Goal: Task Accomplishment & Management: Manage account settings

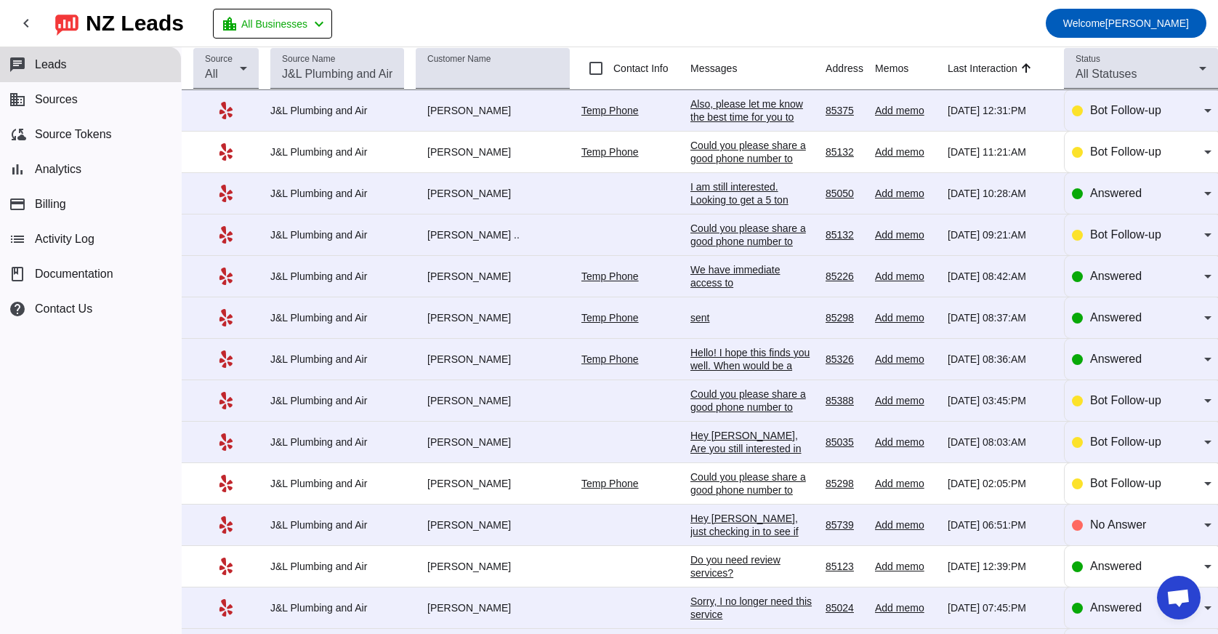
click at [739, 483] on div "Could you please share a good phone number to discuss your request in more deta…" at bounding box center [753, 496] width 124 height 52
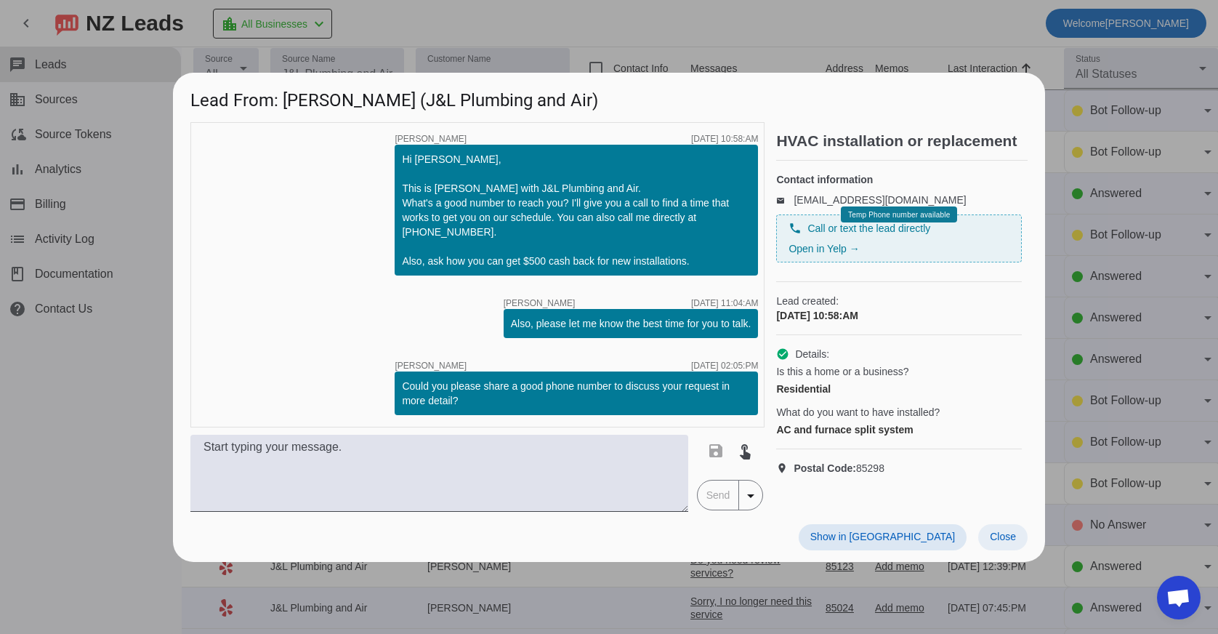
click at [1013, 529] on span at bounding box center [1003, 537] width 49 height 26
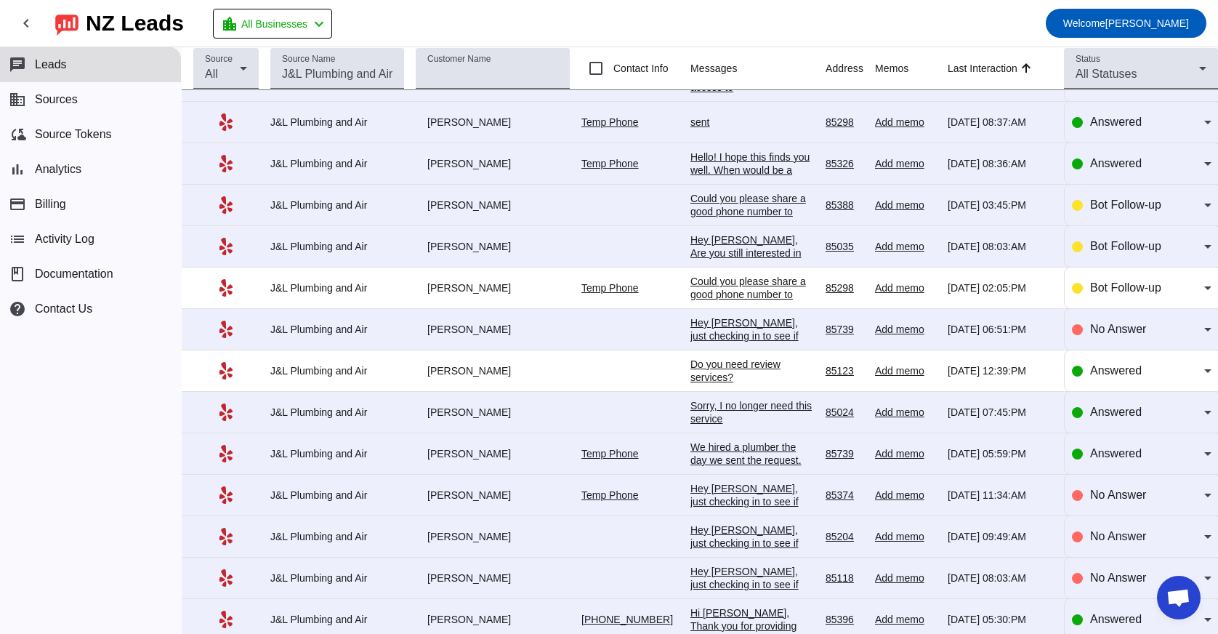
scroll to position [210, 0]
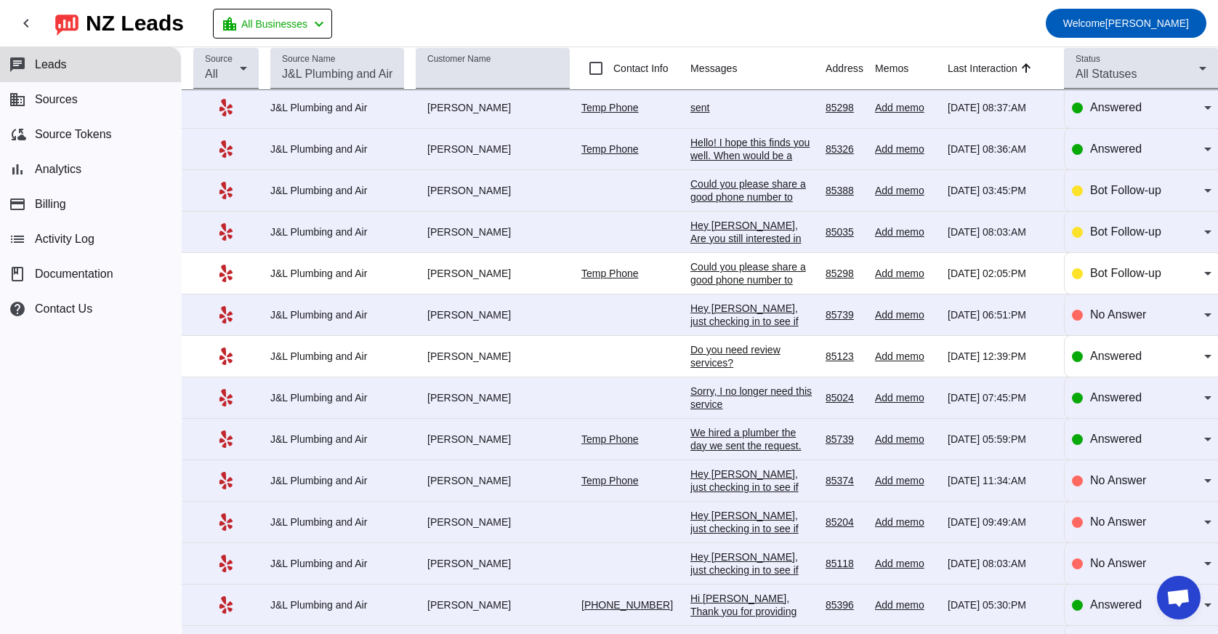
click at [742, 445] on div "We hired a plumber the day we sent the request. Thanks for checking." at bounding box center [753, 445] width 124 height 39
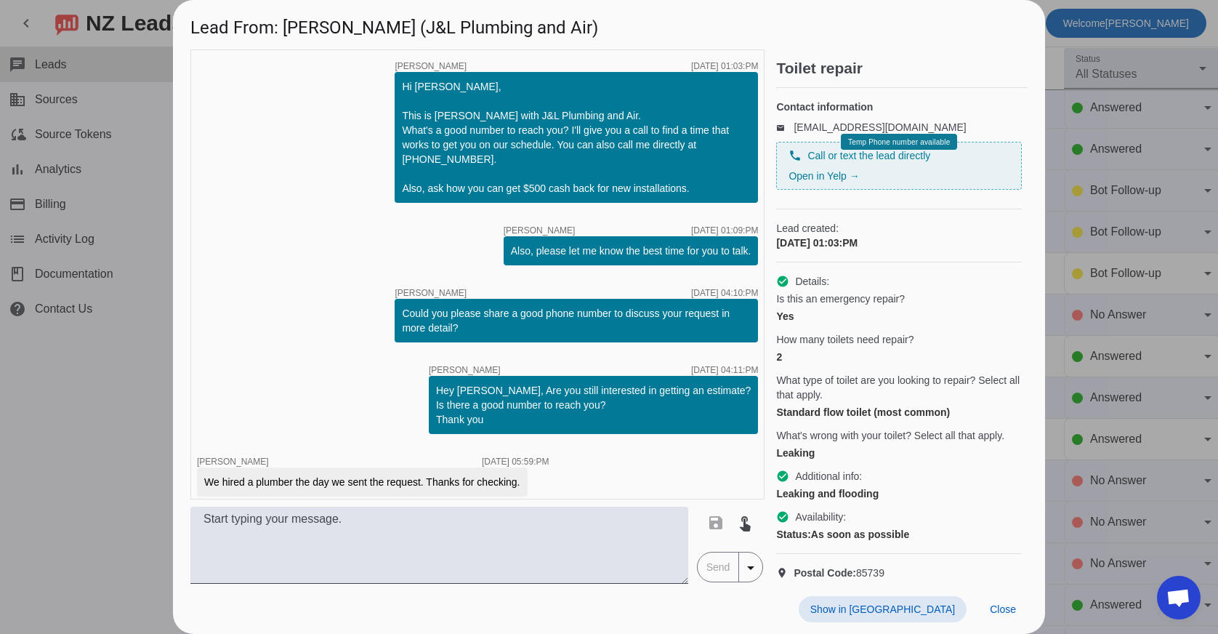
scroll to position [9, 0]
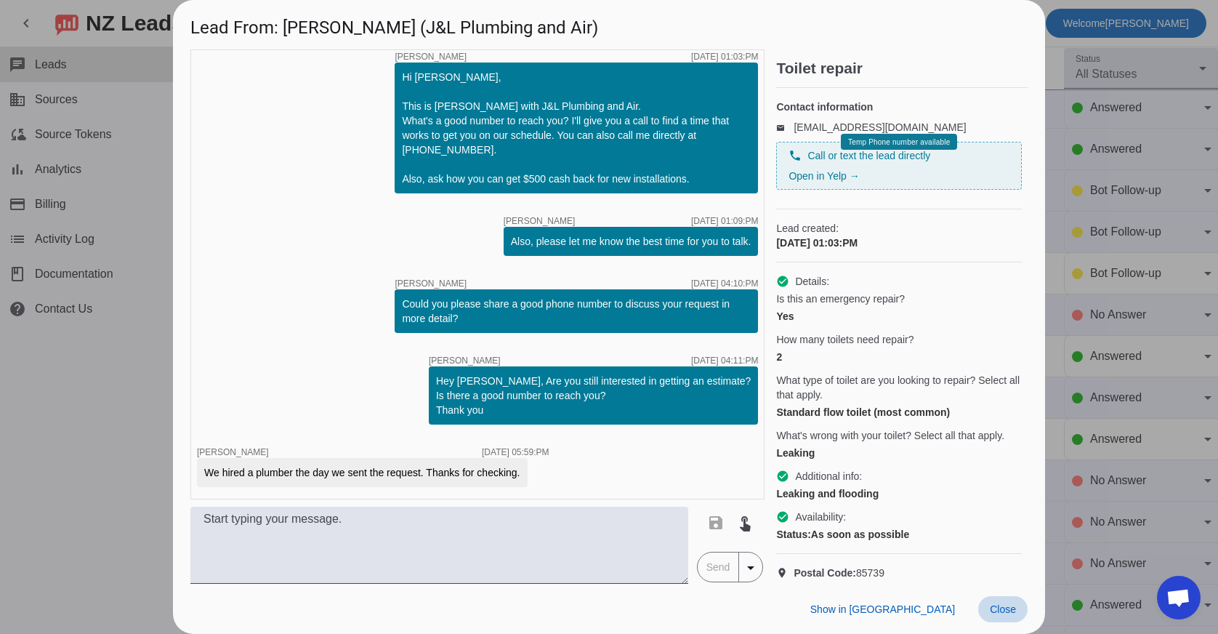
click at [1011, 610] on span "Close" at bounding box center [1003, 609] width 26 height 12
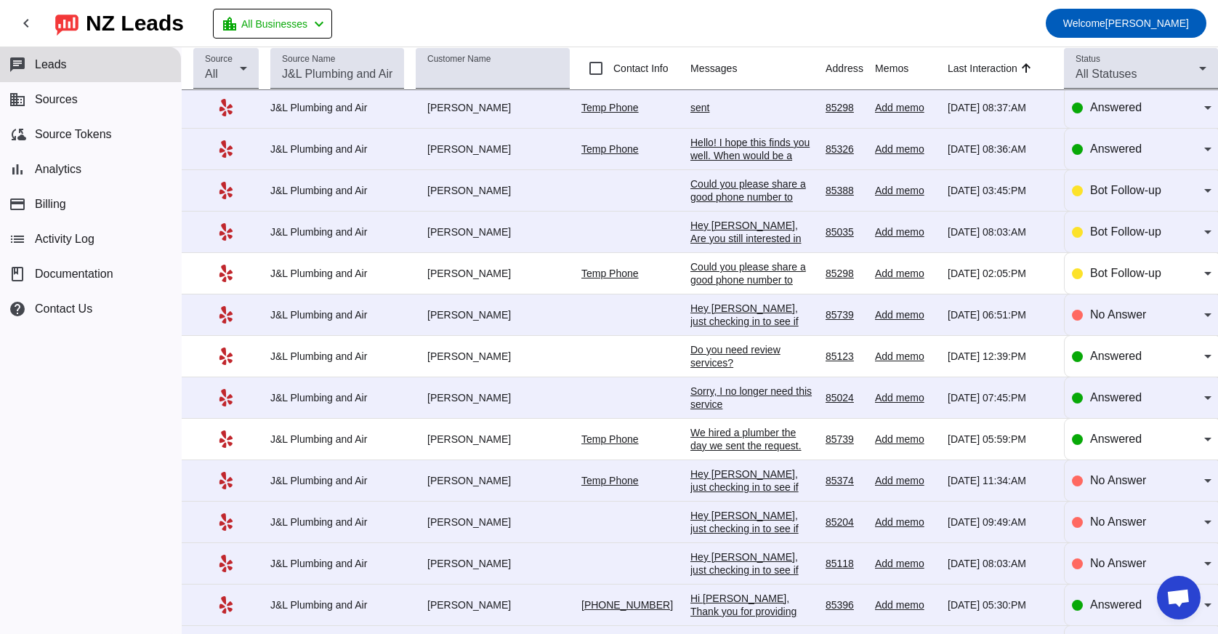
click at [752, 484] on div "Hey [PERSON_NAME], just checking in to see if you still need help with your pro…" at bounding box center [753, 513] width 124 height 92
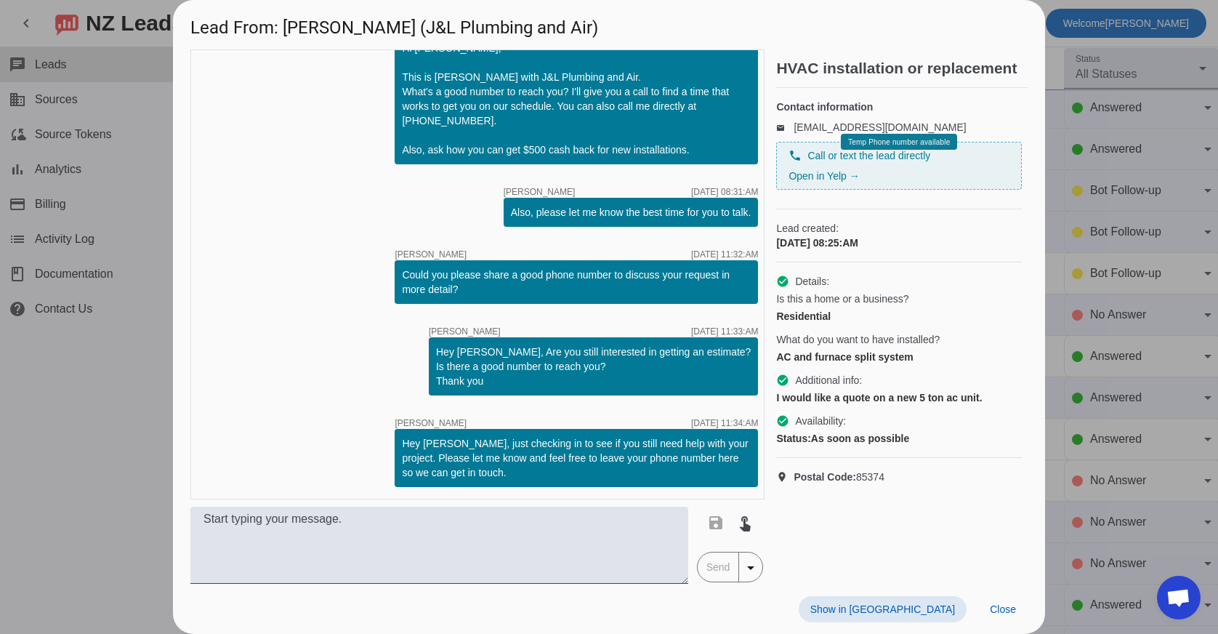
scroll to position [0, 0]
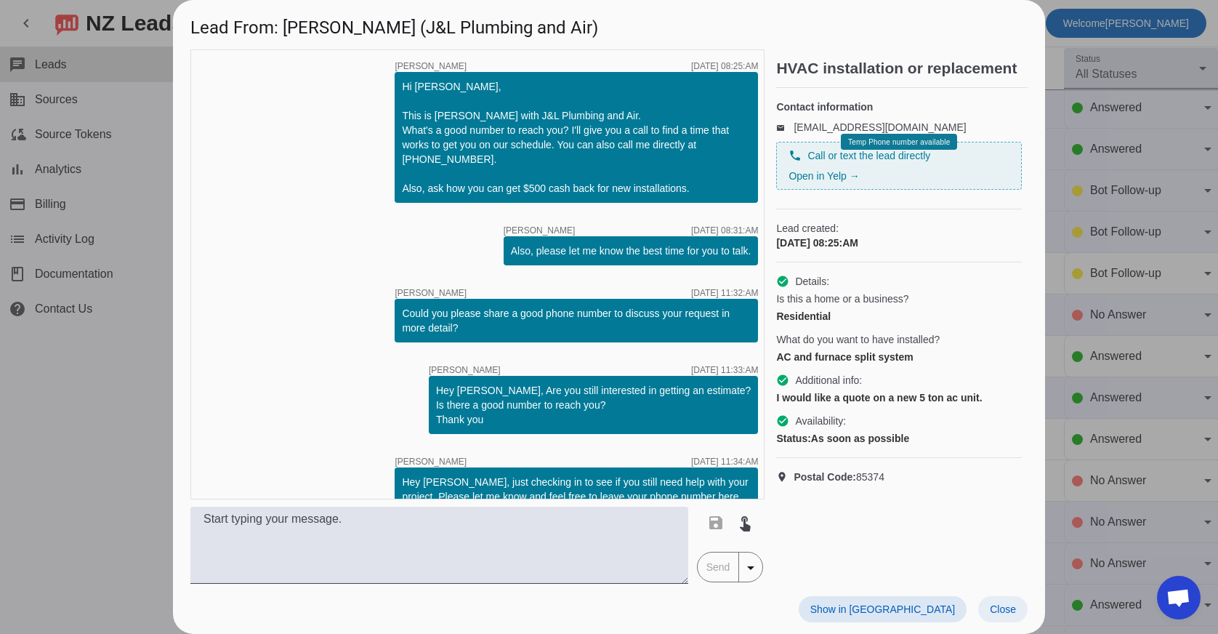
click at [1000, 603] on span "Close" at bounding box center [1003, 609] width 26 height 12
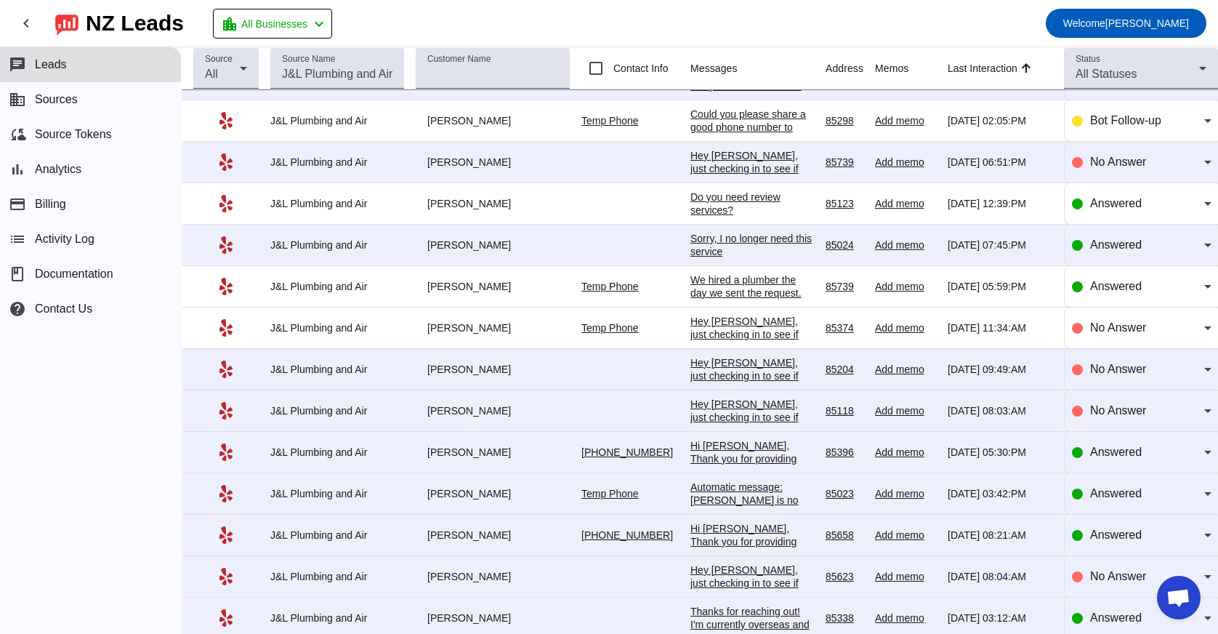
scroll to position [366, 0]
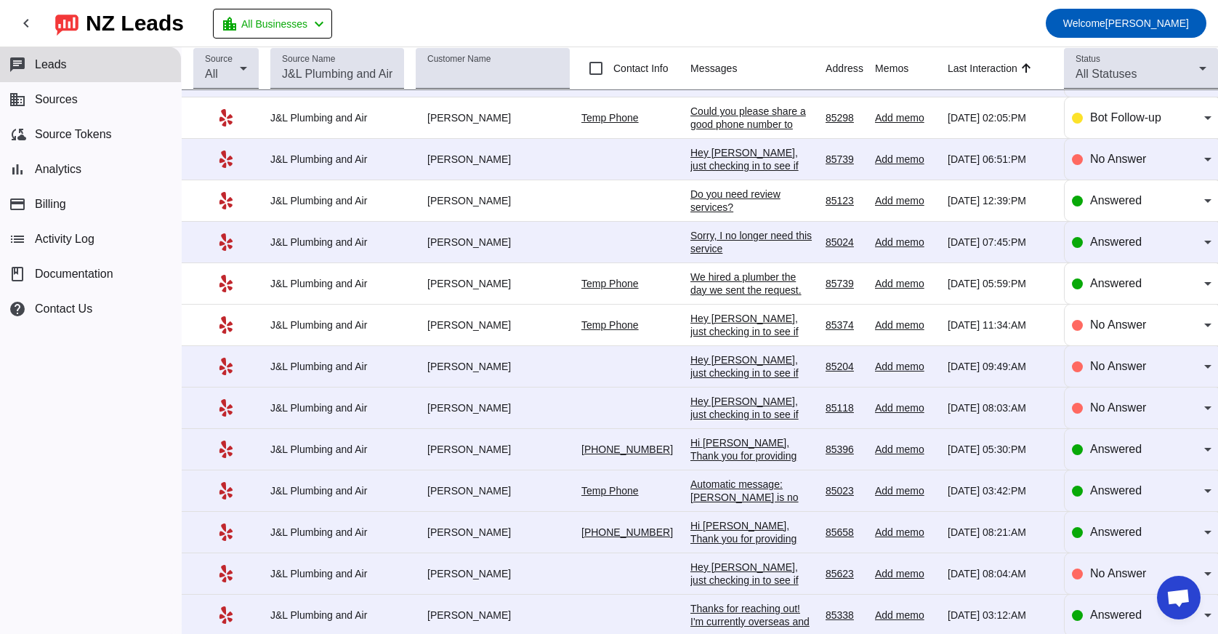
click at [742, 457] on div "Hi [PERSON_NAME], Thank you for providing your information! We'll get back to y…" at bounding box center [753, 482] width 124 height 92
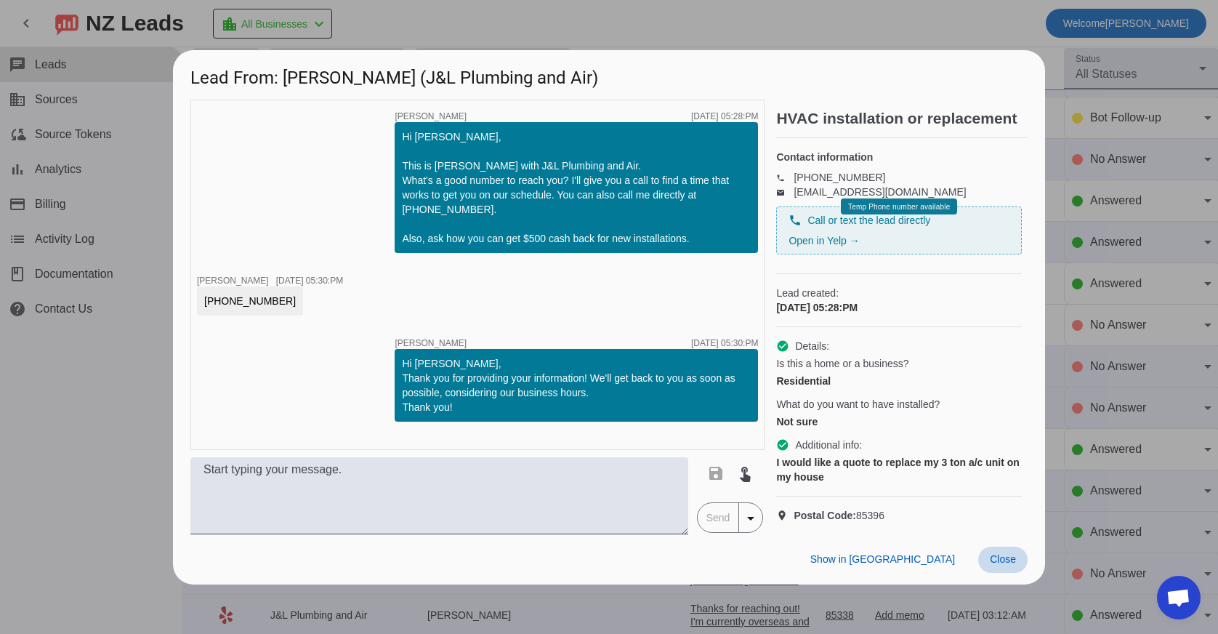
click at [1004, 565] on span "Close" at bounding box center [1003, 559] width 26 height 12
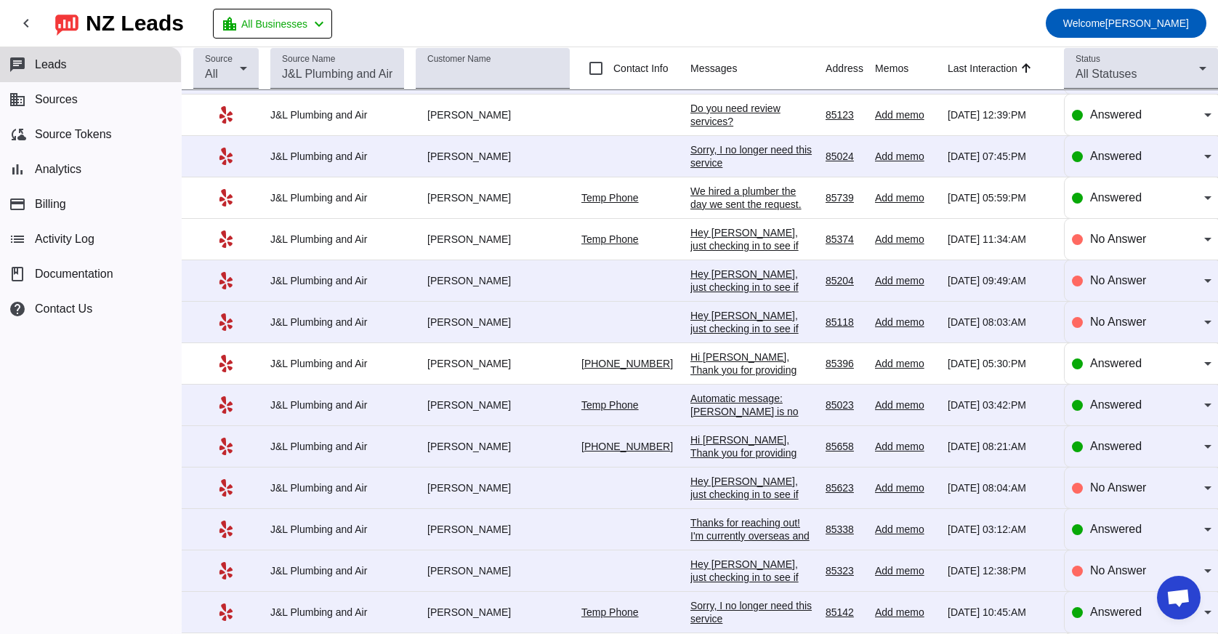
scroll to position [472, 0]
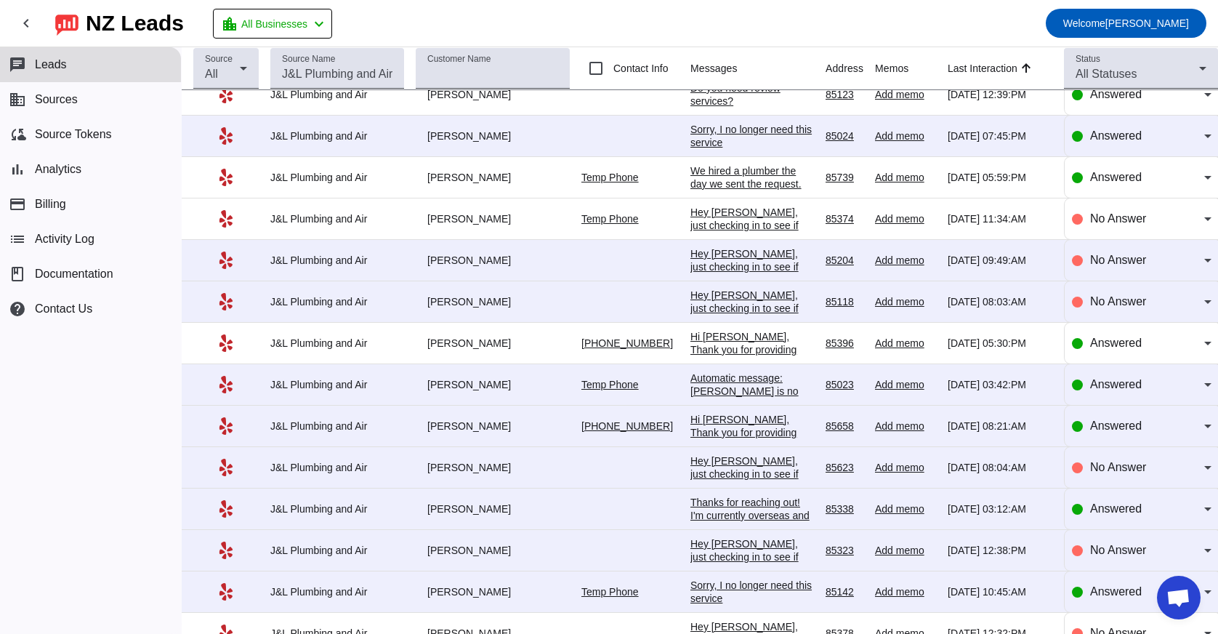
click at [740, 395] on div "Automatic message: [PERSON_NAME] is no longer pursuing this job." at bounding box center [753, 390] width 124 height 39
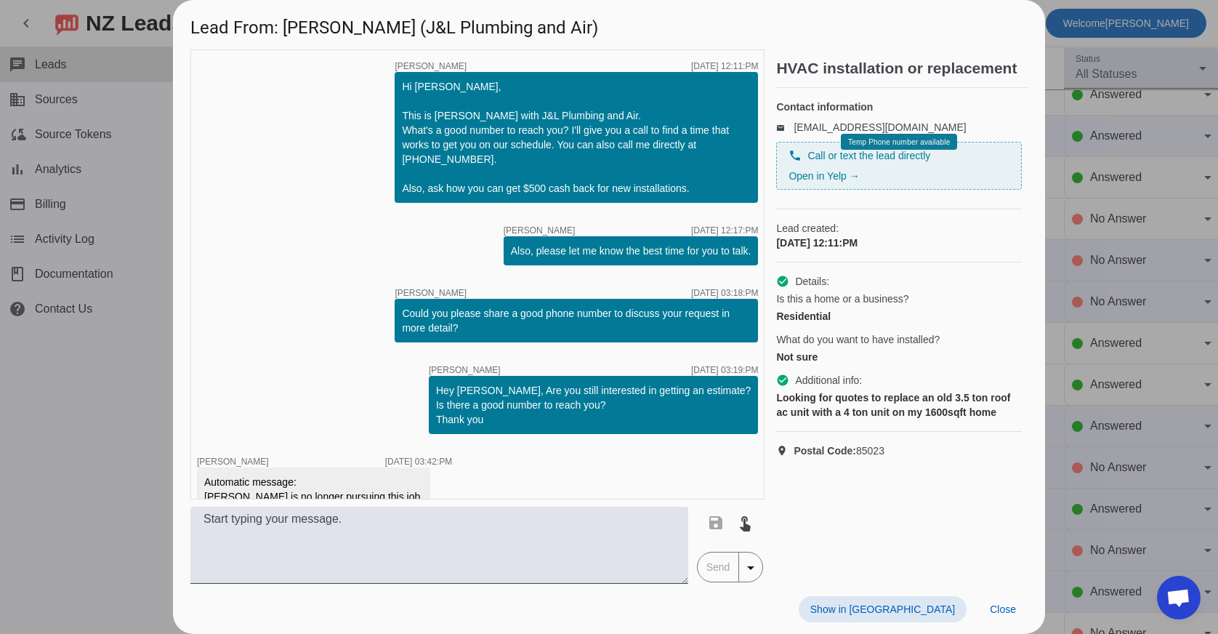
scroll to position [24, 0]
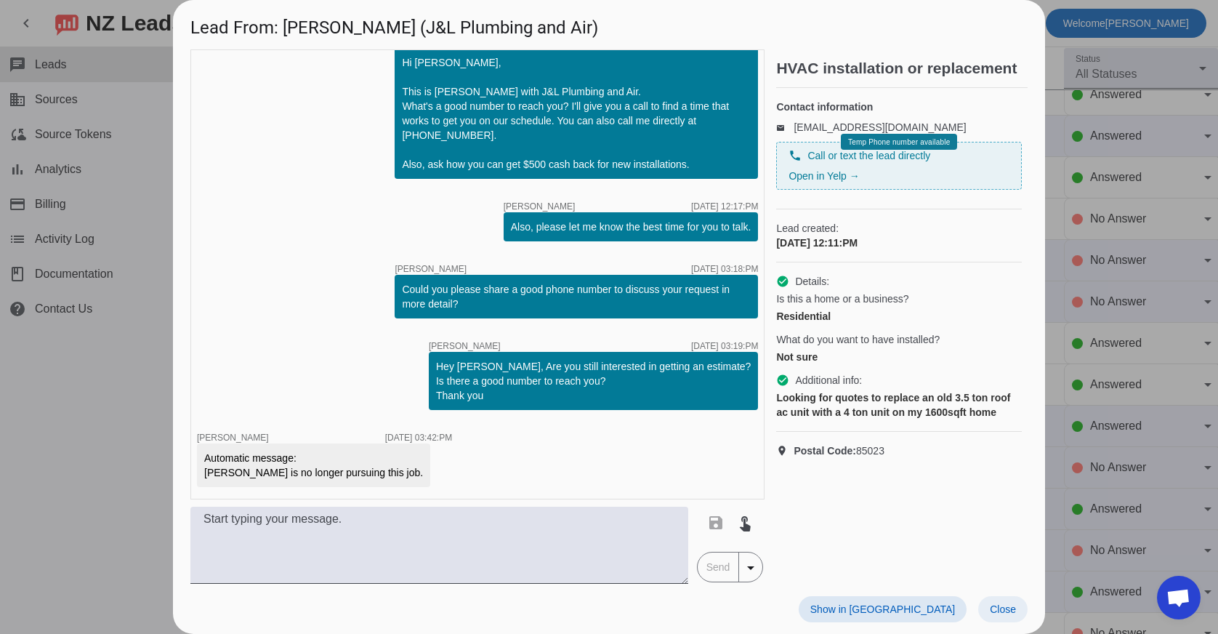
click at [1004, 608] on span "Close" at bounding box center [1003, 609] width 26 height 12
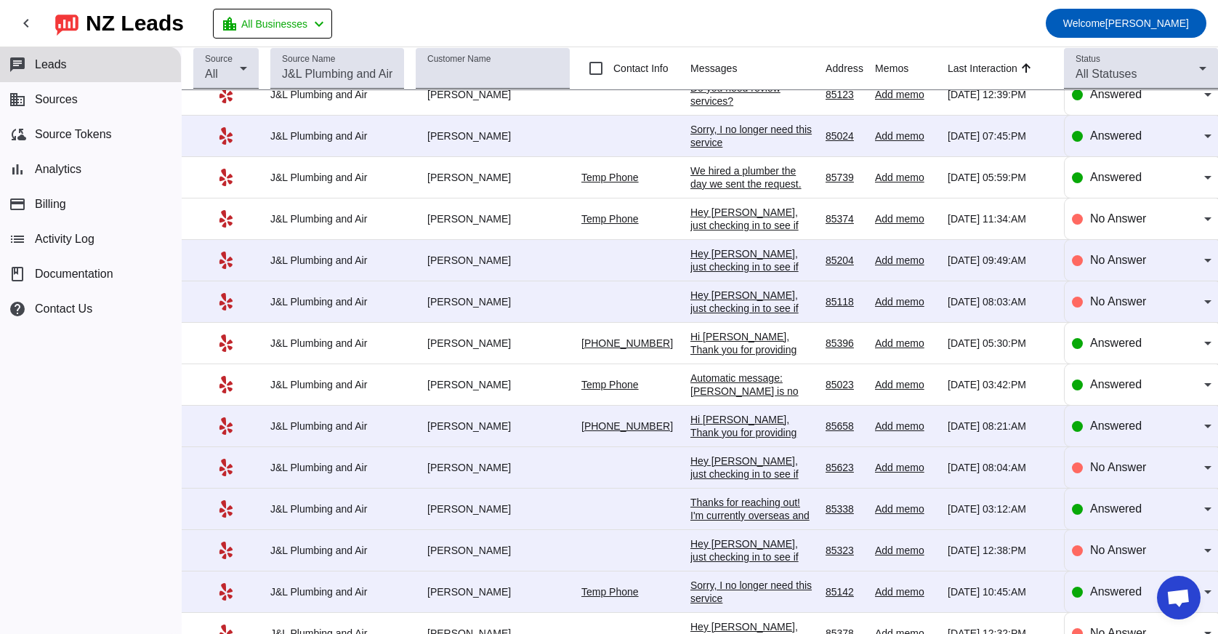
click at [740, 438] on div "Hi [PERSON_NAME], Thank you for providing your information! We'll get back to y…" at bounding box center [753, 445] width 124 height 65
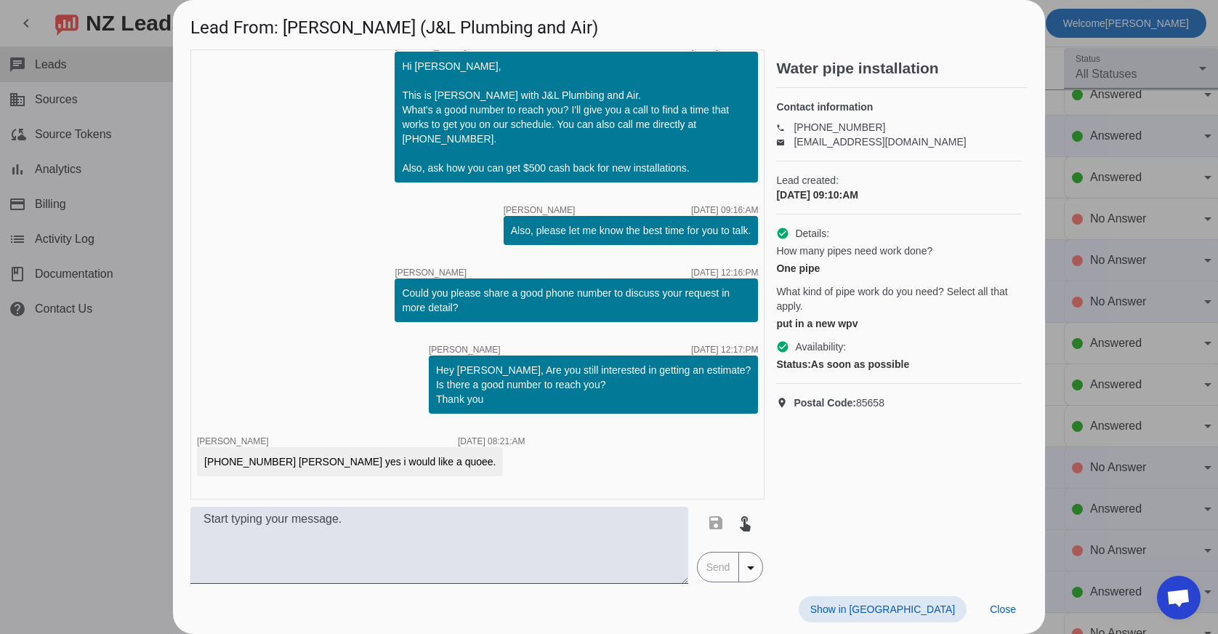
scroll to position [0, 0]
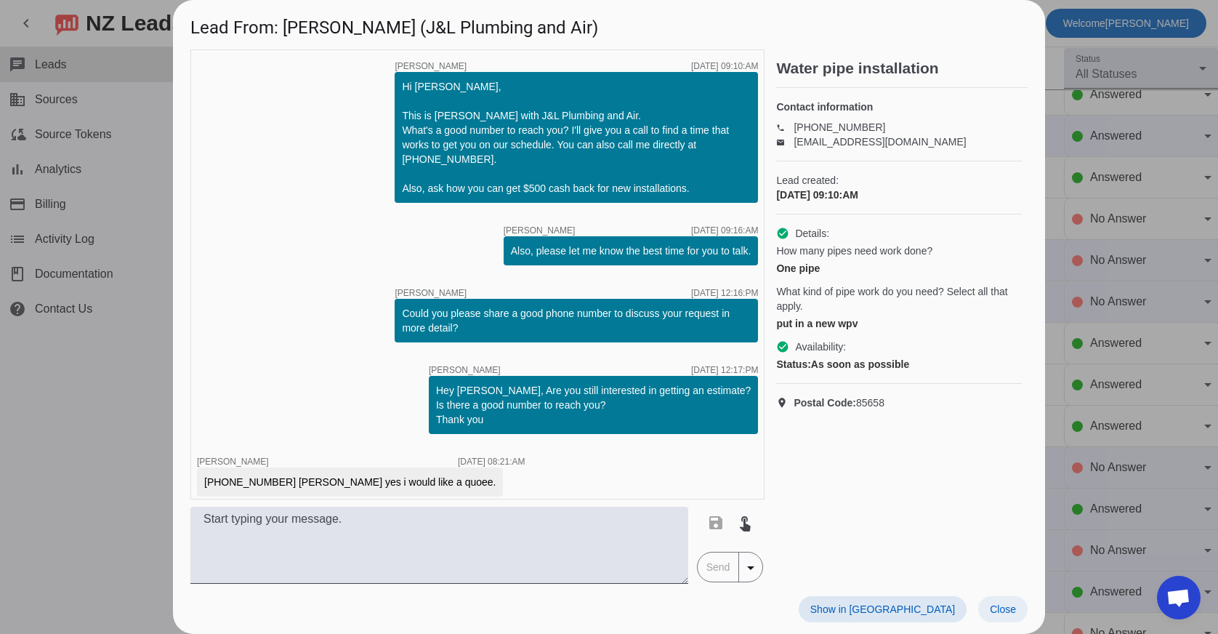
click at [1007, 610] on span "Close" at bounding box center [1003, 609] width 26 height 12
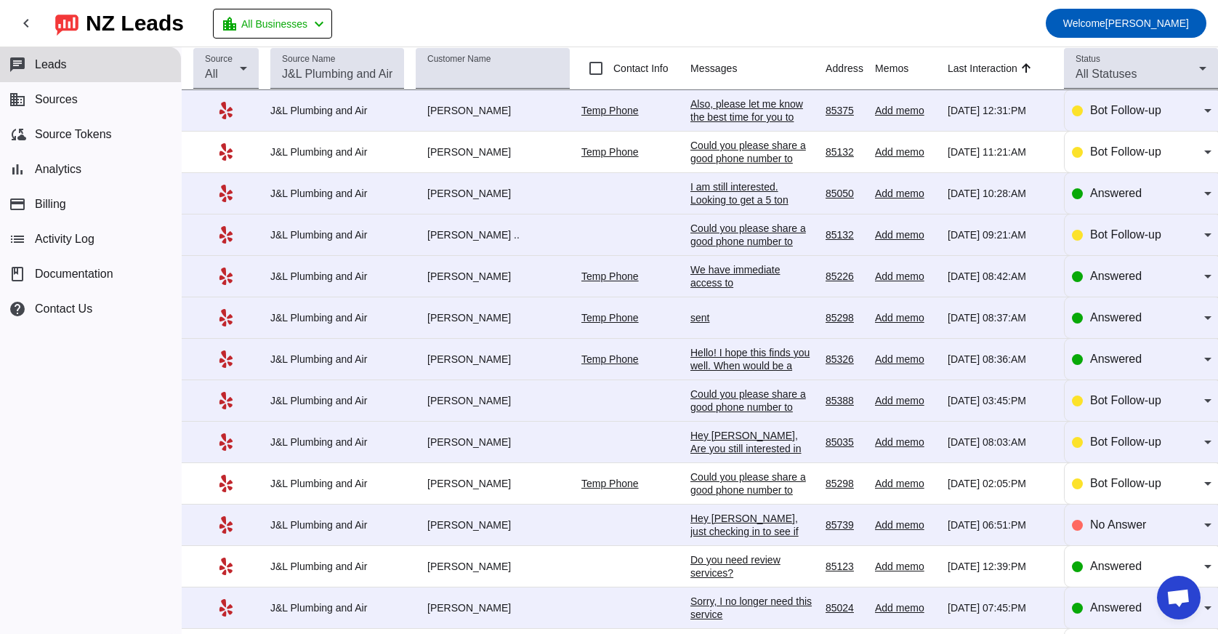
click at [747, 108] on div "Also, please let me know the best time for you to talk.​" at bounding box center [753, 116] width 124 height 39
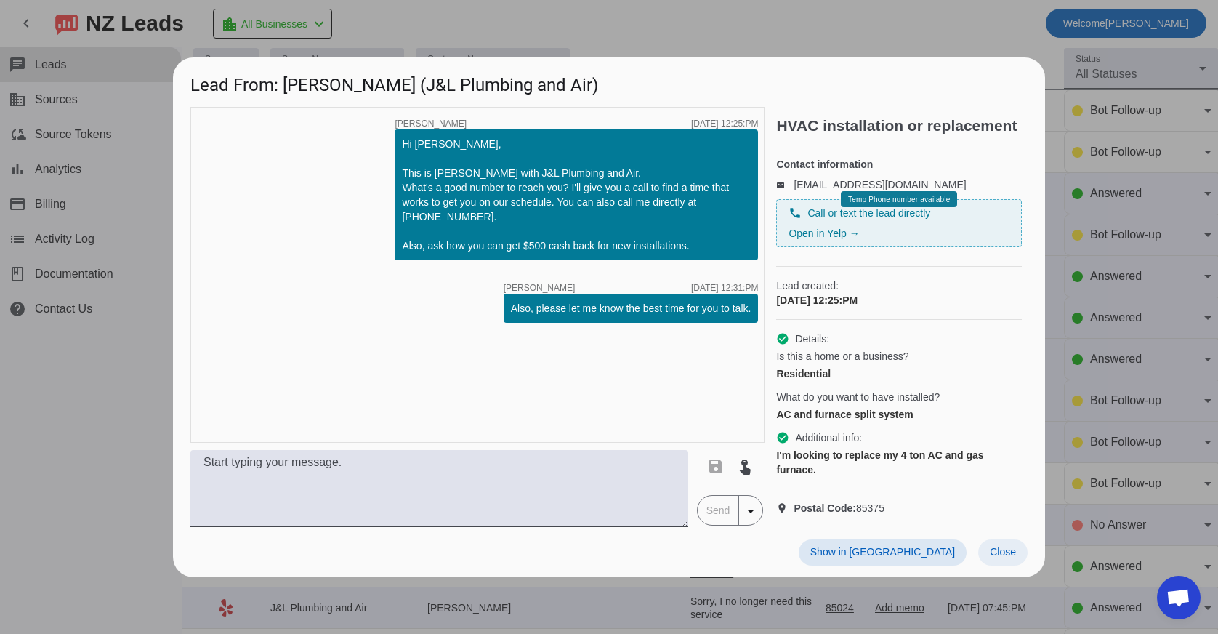
click at [1013, 558] on span "Close" at bounding box center [1003, 552] width 26 height 12
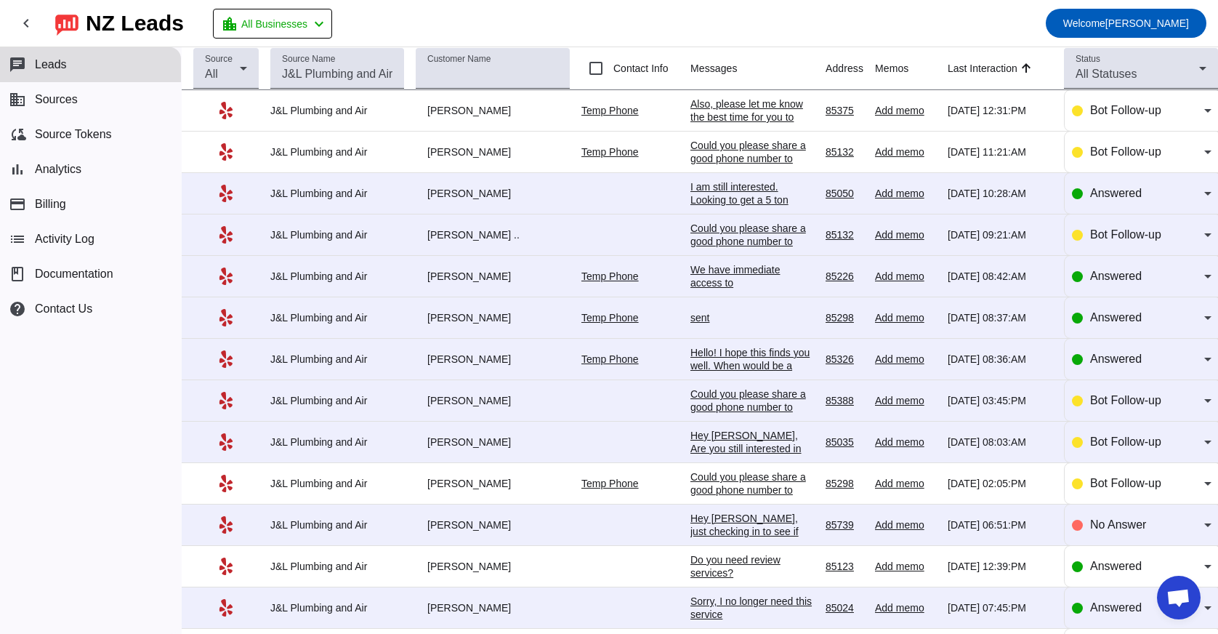
click at [752, 234] on div "Could you please share a good phone number to discuss your request in more deta…" at bounding box center [753, 248] width 124 height 52
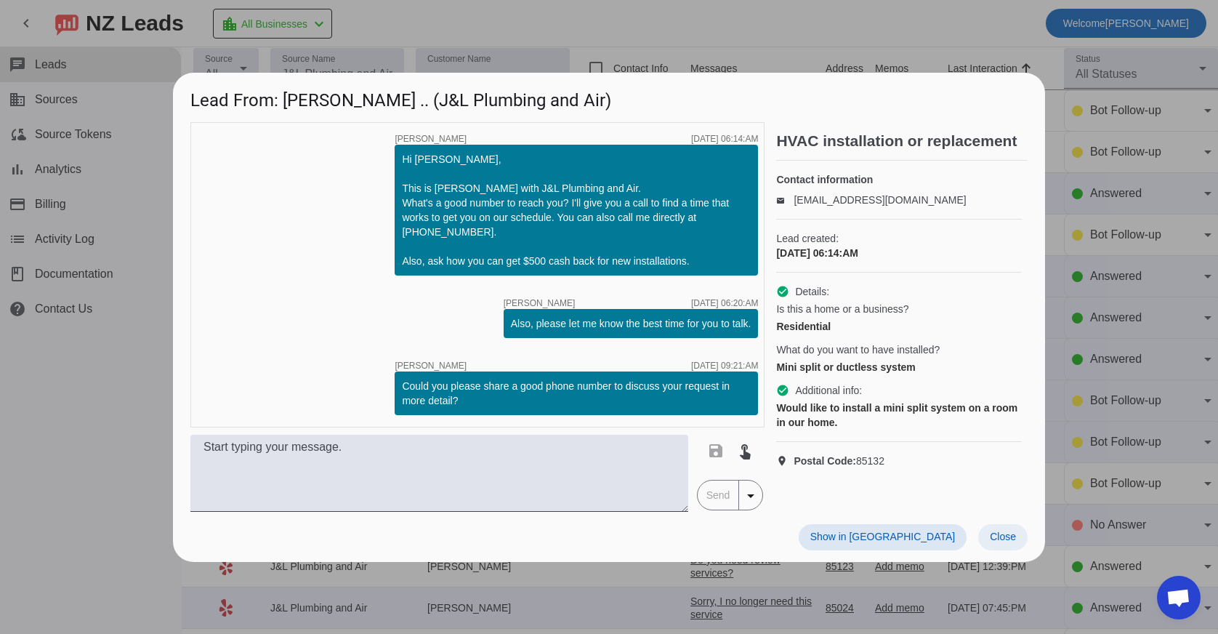
click at [1000, 533] on span "Close" at bounding box center [1003, 537] width 26 height 12
